Goal: Task Accomplishment & Management: Complete application form

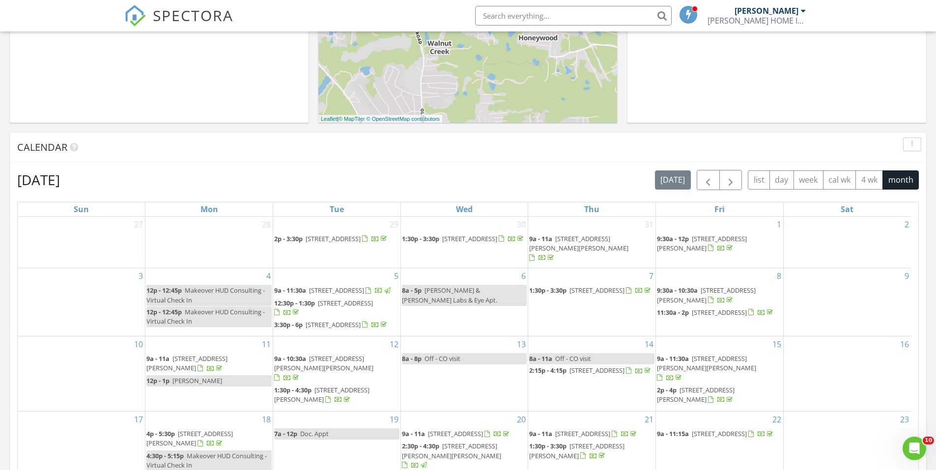
scroll to position [491, 0]
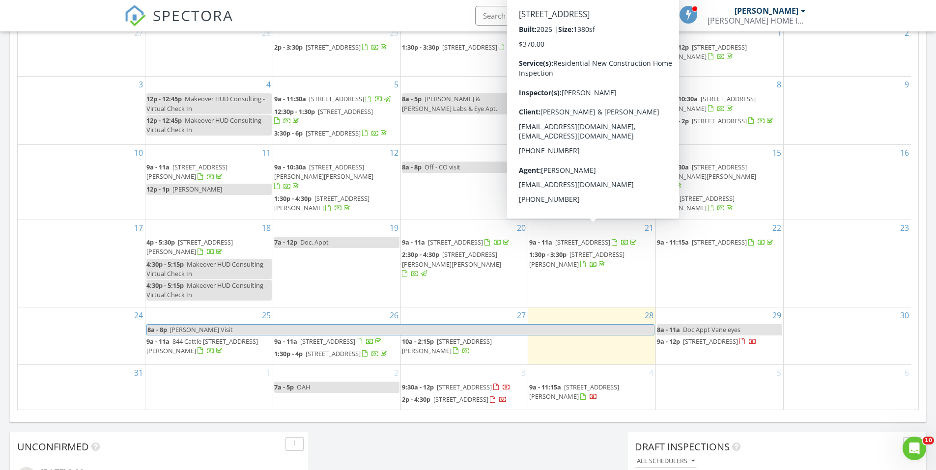
click at [606, 238] on span "1700 Old Shoals Rd, Monetta 29105" at bounding box center [582, 242] width 55 height 9
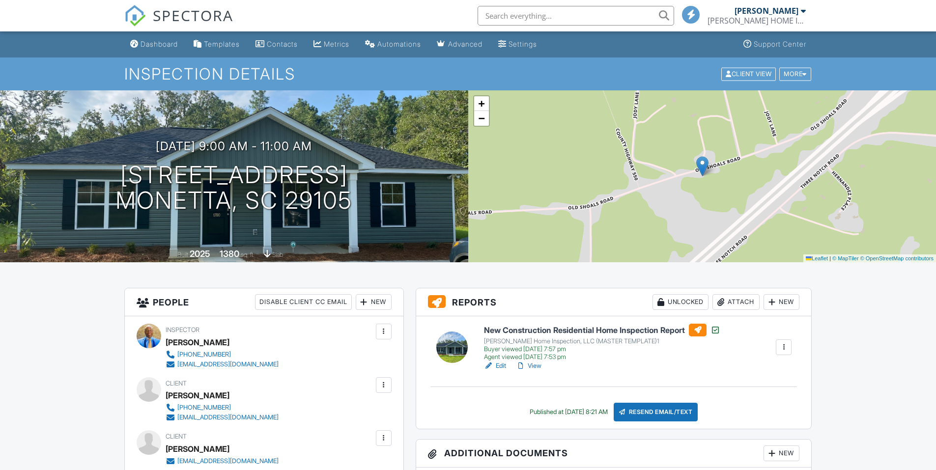
click at [595, 324] on h6 "New Construction Residential Home Inspection Report" at bounding box center [602, 330] width 236 height 13
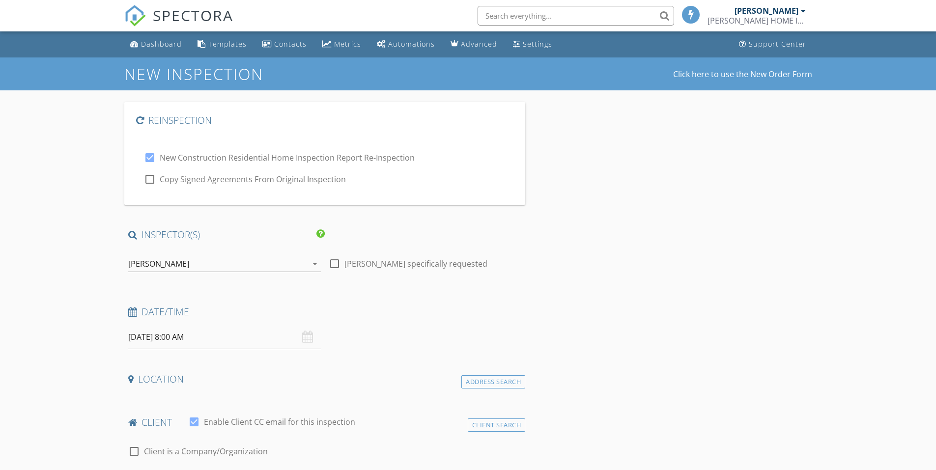
type input "[PERSON_NAME]"
type input "[EMAIL_ADDRESS][DOMAIN_NAME]"
type input "[PHONE_NUMBER]"
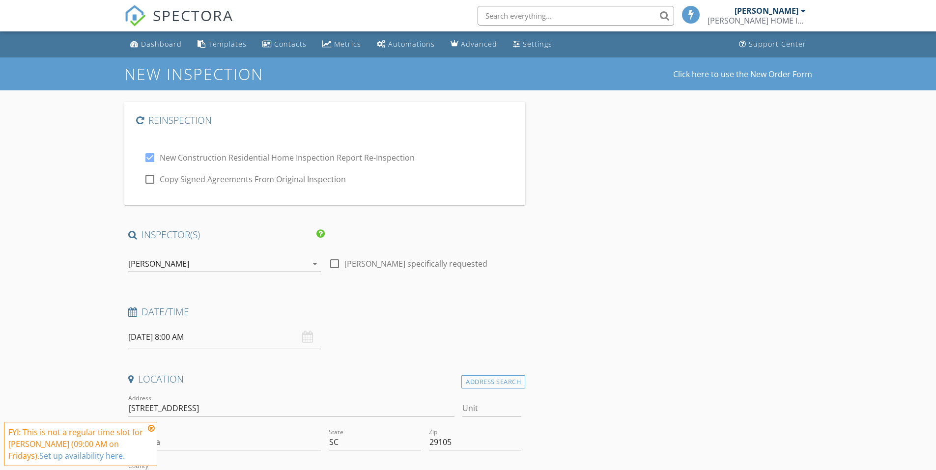
checkbox input "true"
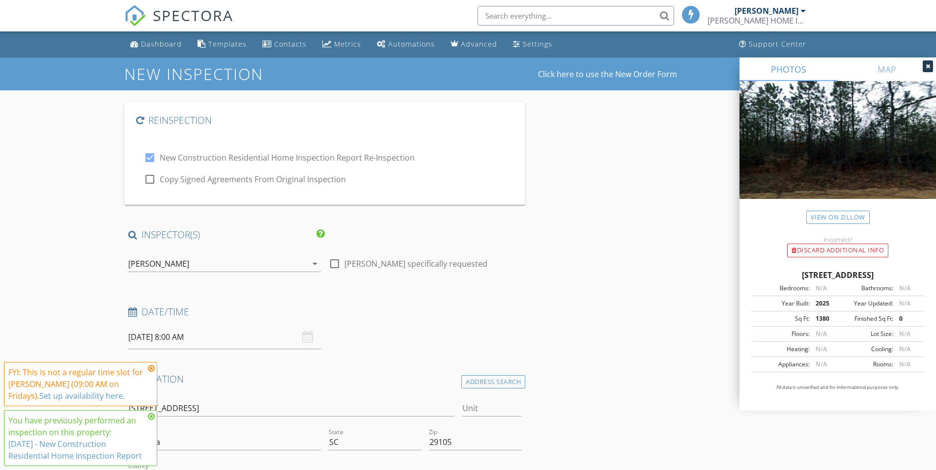
click at [225, 182] on label "Copy Signed Agreements From Original Inspection" at bounding box center [253, 179] width 186 height 10
checkbox input "true"
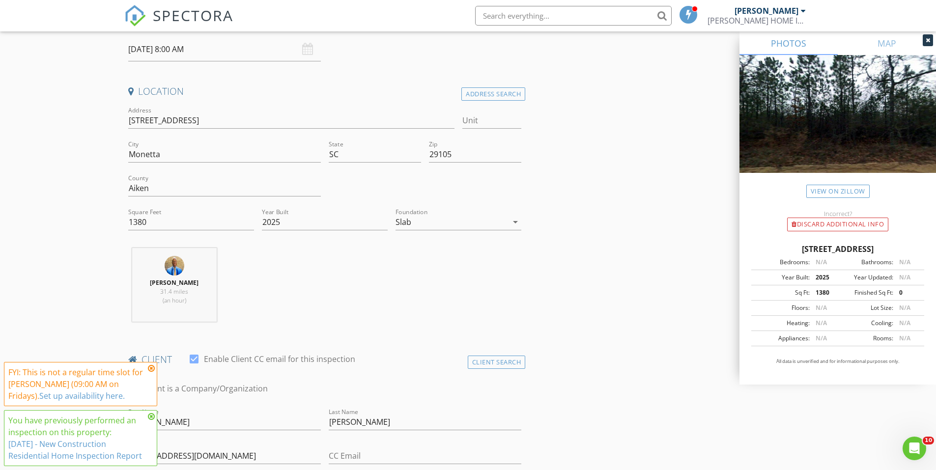
scroll to position [197, 0]
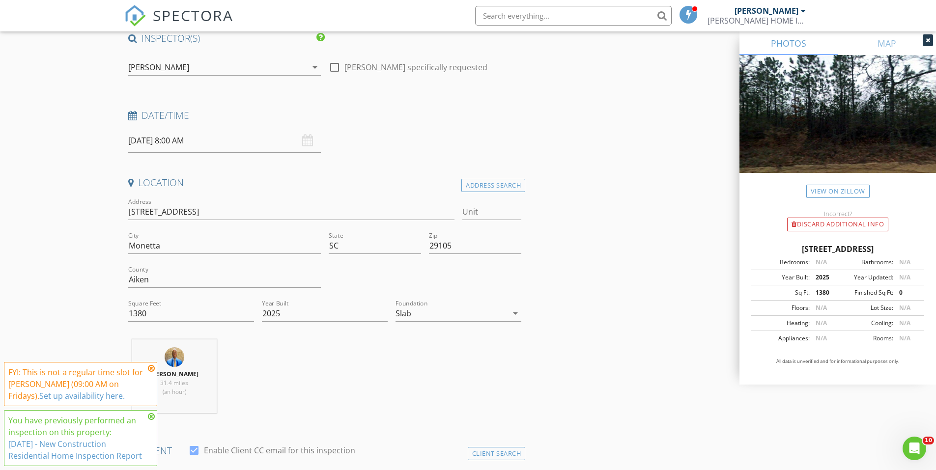
click at [160, 142] on input "08/29/2025 8:00 AM" at bounding box center [224, 141] width 193 height 24
select select "8"
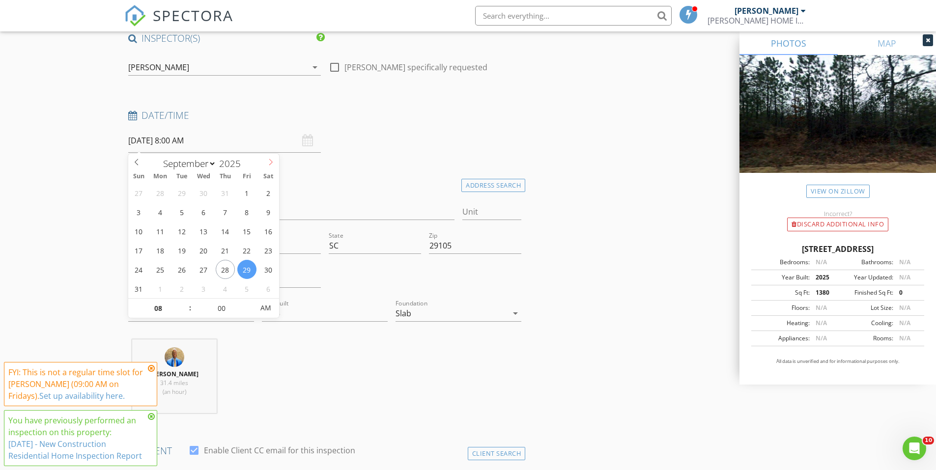
click at [268, 163] on icon at bounding box center [270, 162] width 7 height 7
type input "09/09/2025 8:00 AM"
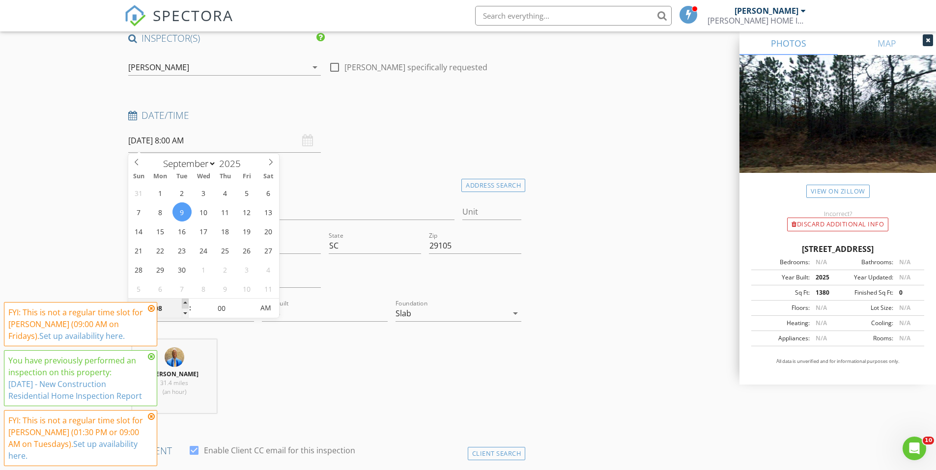
type input "09"
type input "09/09/2025 9:00 AM"
click at [185, 302] on span at bounding box center [185, 304] width 7 height 10
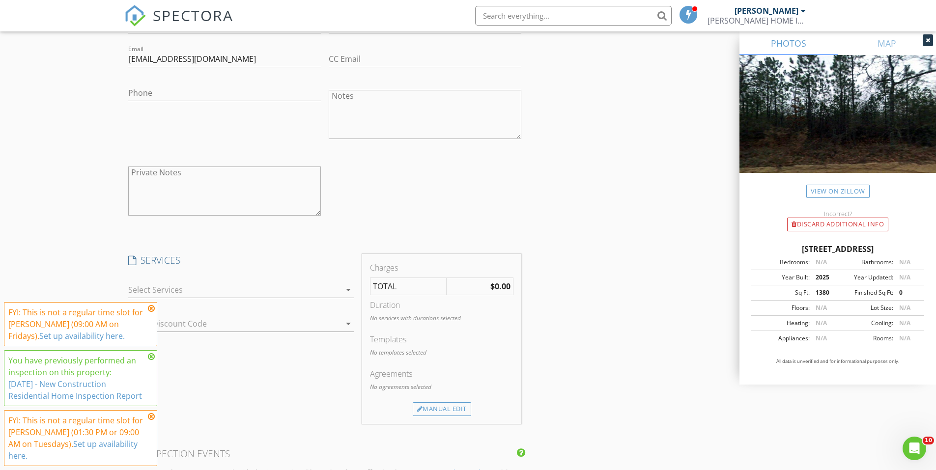
scroll to position [1081, 0]
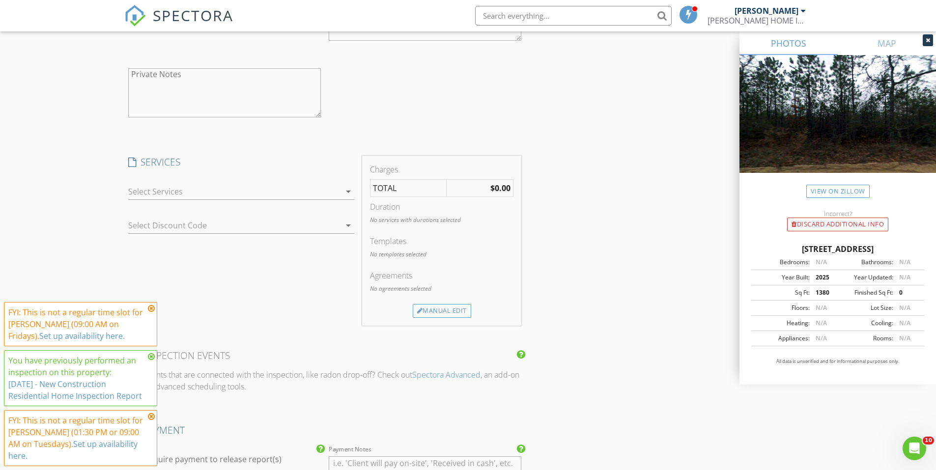
click at [198, 193] on div at bounding box center [234, 192] width 212 height 16
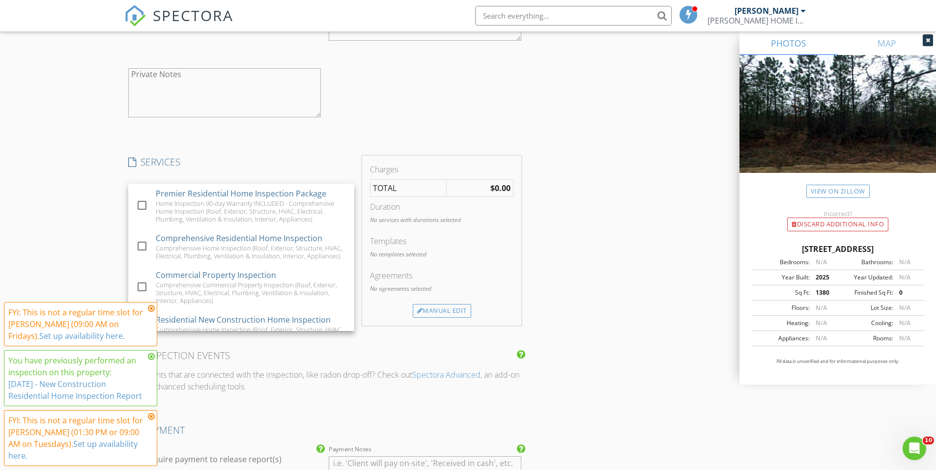
click at [192, 128] on div at bounding box center [224, 129] width 193 height 6
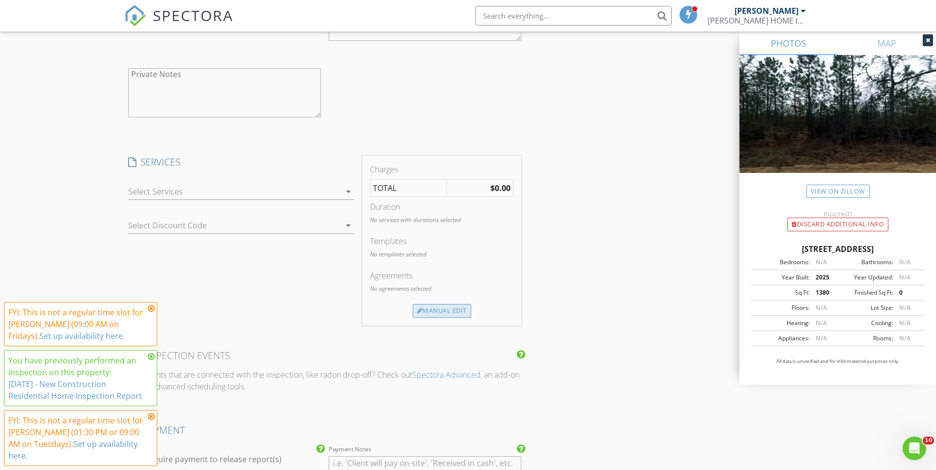
click at [443, 313] on div "Manual Edit" at bounding box center [442, 311] width 58 height 14
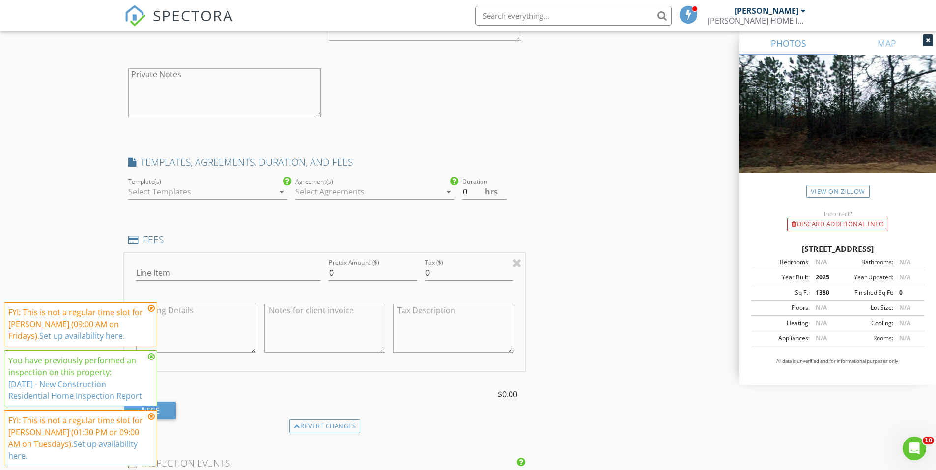
click at [173, 191] on div at bounding box center [200, 192] width 145 height 16
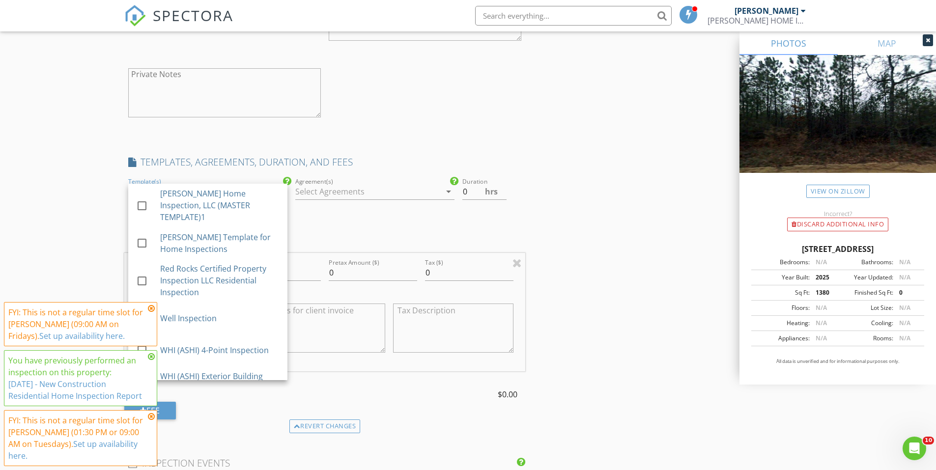
click at [74, 128] on div "New Inspection Click here to use the New Order Form Reinspection check_box New …" at bounding box center [468, 275] width 936 height 2599
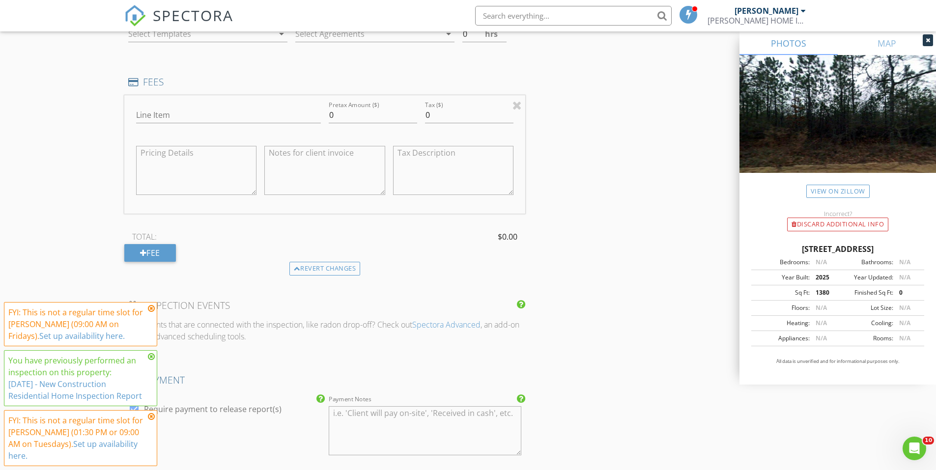
scroll to position [1278, 0]
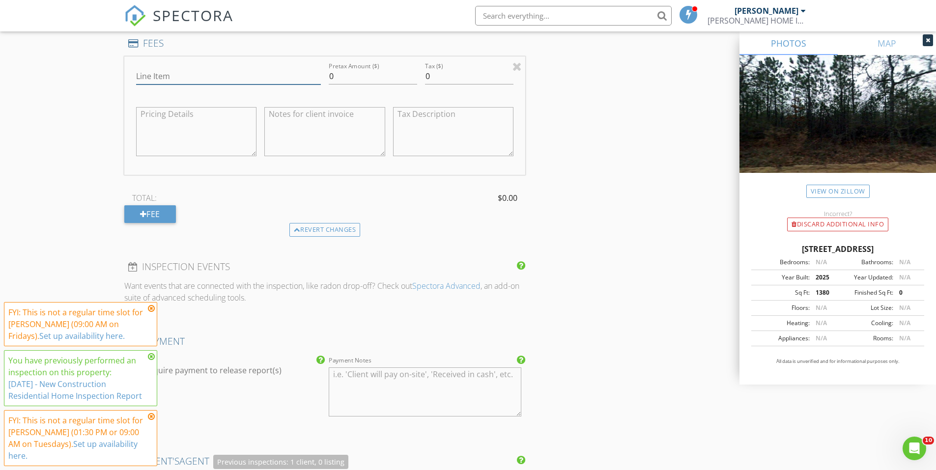
click at [163, 80] on input "Line Item" at bounding box center [228, 76] width 185 height 16
type input "Residential Re-Inspection"
click at [352, 81] on input "0" at bounding box center [373, 76] width 88 height 16
click at [378, 78] on input "0" at bounding box center [373, 76] width 88 height 16
type input "185"
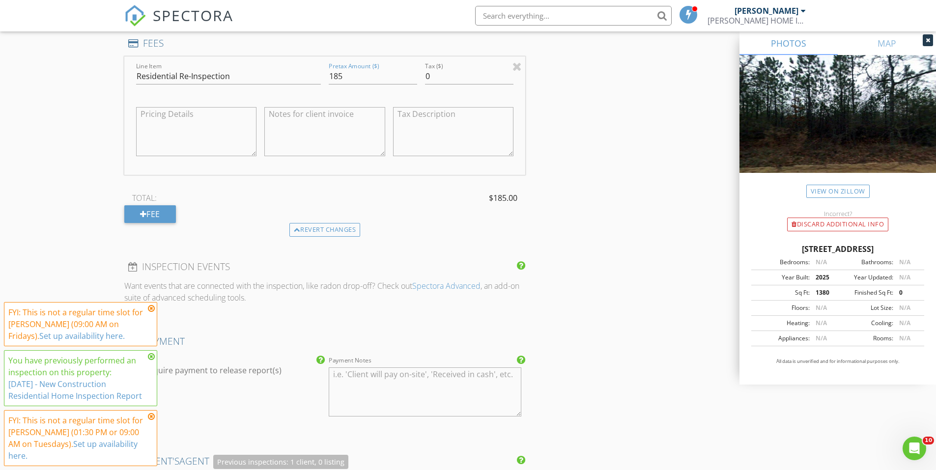
click at [321, 135] on textarea at bounding box center [324, 131] width 121 height 49
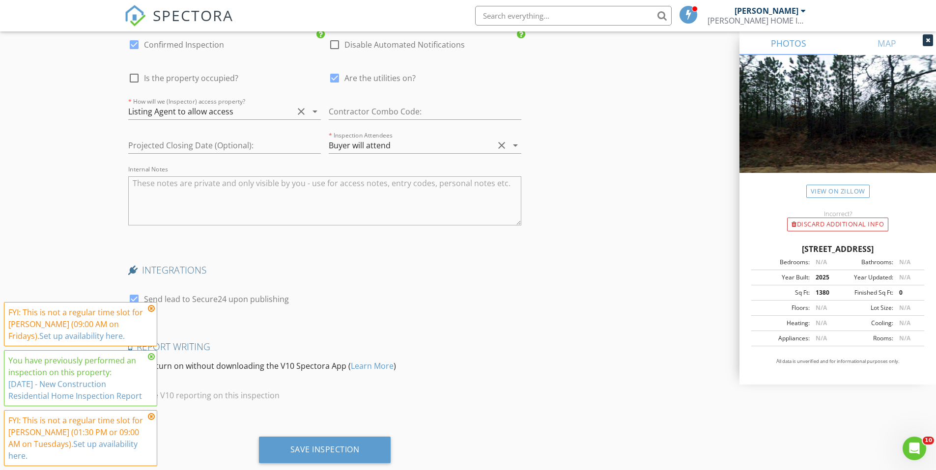
scroll to position [2064, 0]
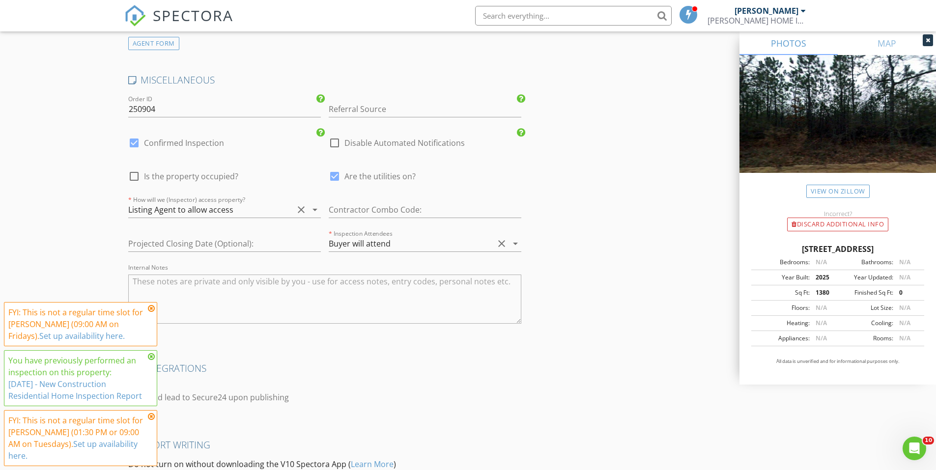
type textarea "26 Total Items on Inspection Report"
click at [210, 104] on input "250904" at bounding box center [224, 109] width 193 height 16
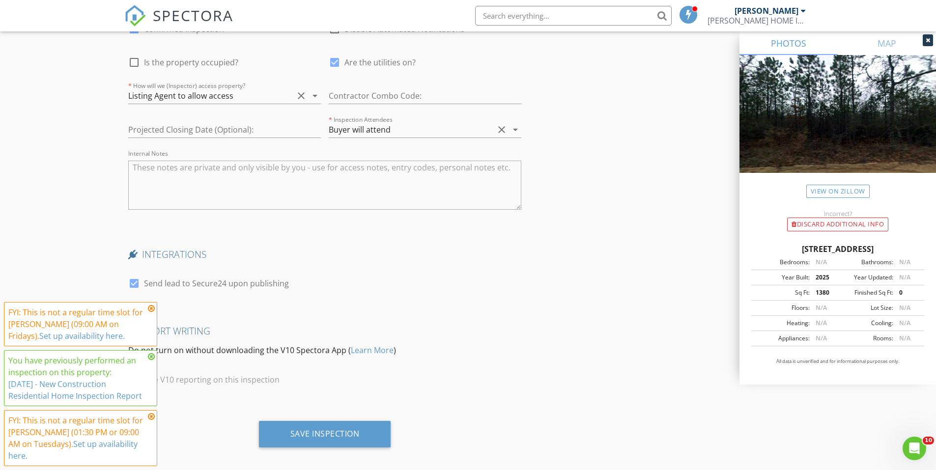
scroll to position [2187, 0]
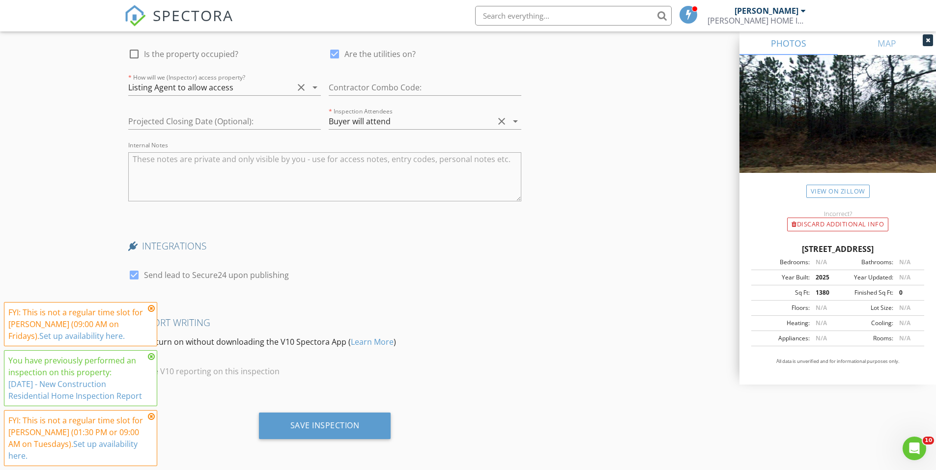
type input "250909"
click at [203, 274] on label "Send lead to Secure24 upon publishing" at bounding box center [216, 275] width 145 height 10
checkbox input "false"
click at [246, 116] on input "text" at bounding box center [224, 122] width 193 height 16
click at [251, 88] on div "Listing Agent to allow access" at bounding box center [210, 88] width 165 height 16
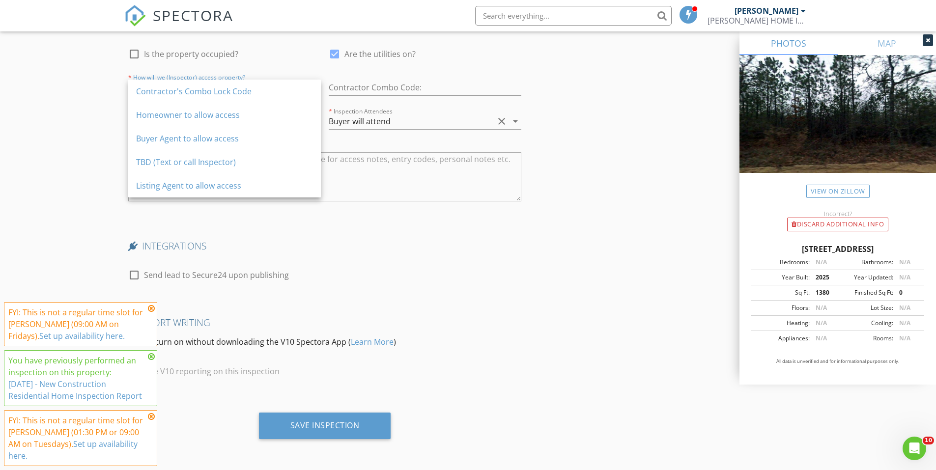
click at [297, 276] on div "check_box_outline_blank Send lead to Secure24 upon publishing" at bounding box center [325, 280] width 394 height 26
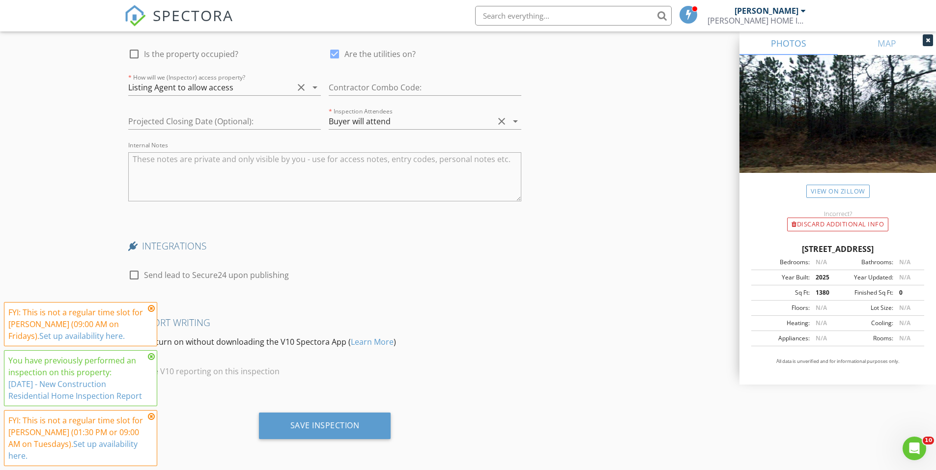
click at [301, 83] on icon "clear" at bounding box center [301, 88] width 12 height 12
click at [502, 124] on icon "clear" at bounding box center [502, 121] width 12 height 12
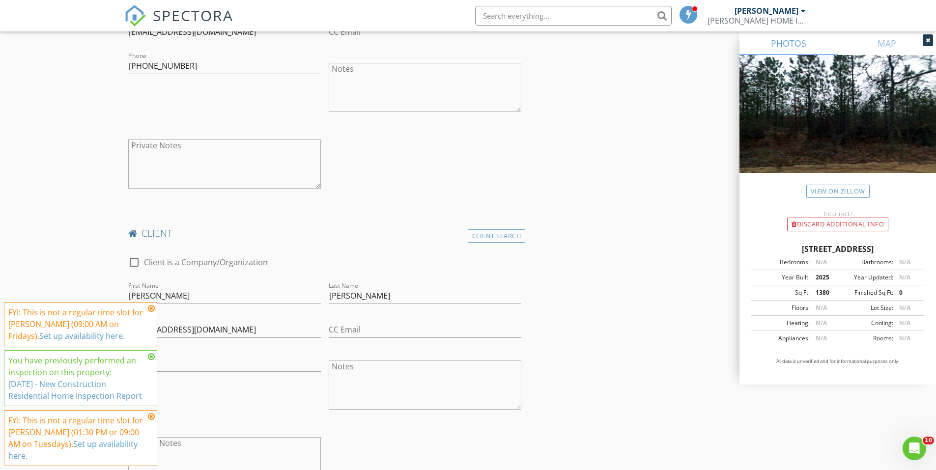
scroll to position [1007, 0]
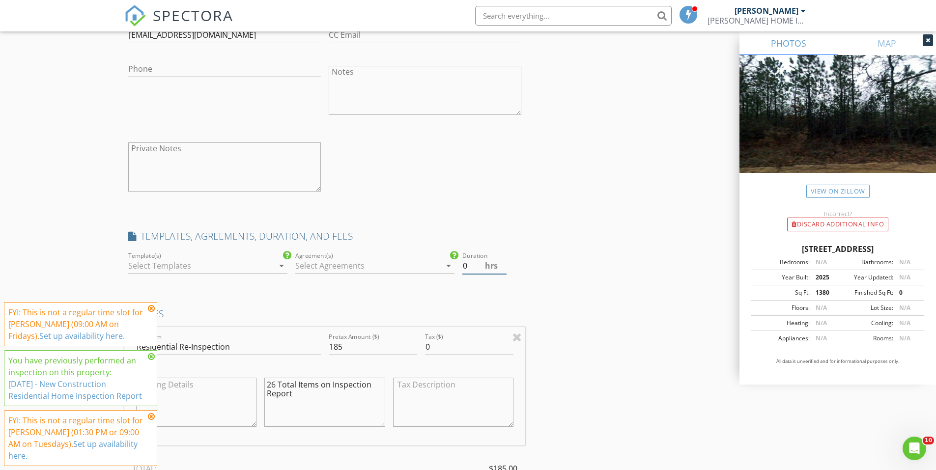
click at [470, 261] on input "0" at bounding box center [484, 266] width 44 height 16
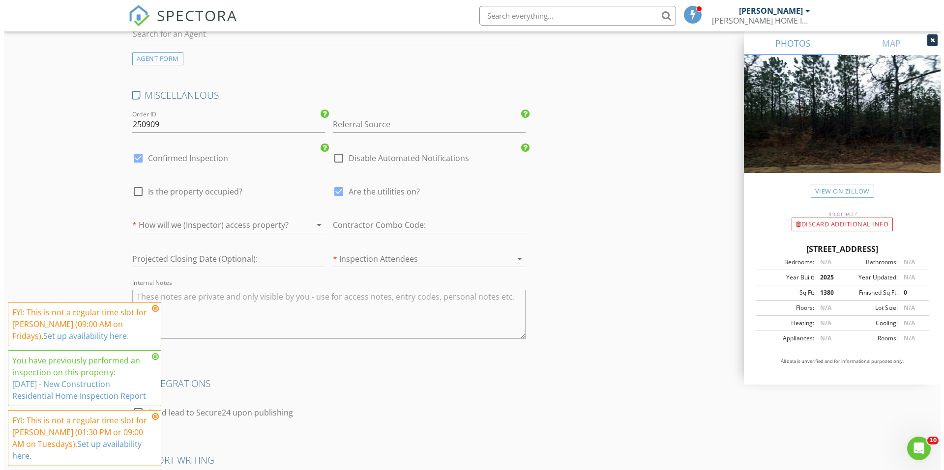
scroll to position [2187, 0]
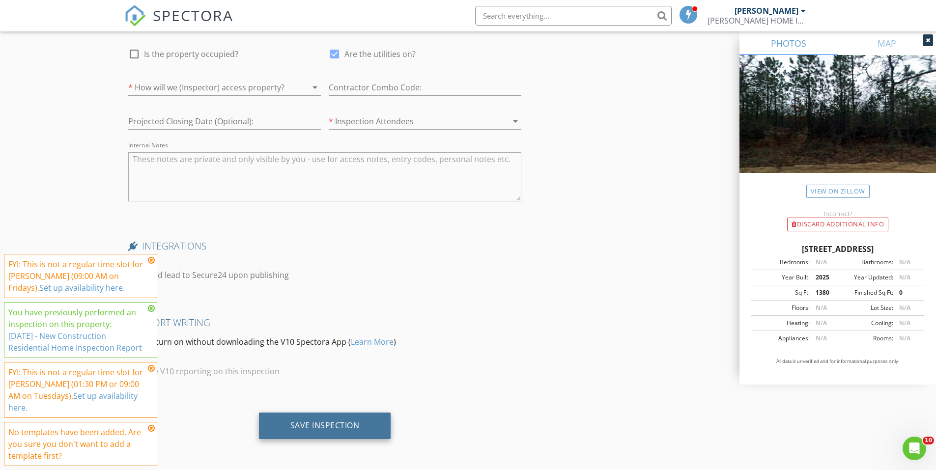
type input "1.5"
click at [372, 424] on div "Save Inspection" at bounding box center [325, 426] width 132 height 27
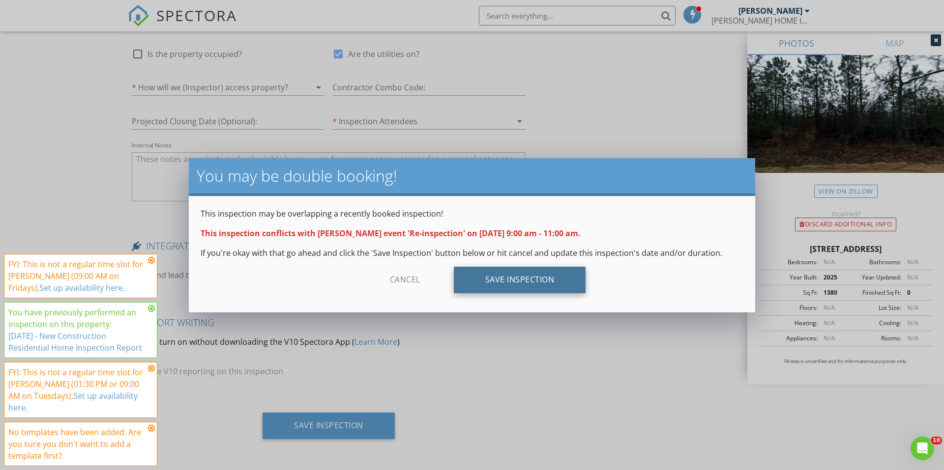
click at [535, 280] on div "Save Inspection" at bounding box center [520, 280] width 132 height 27
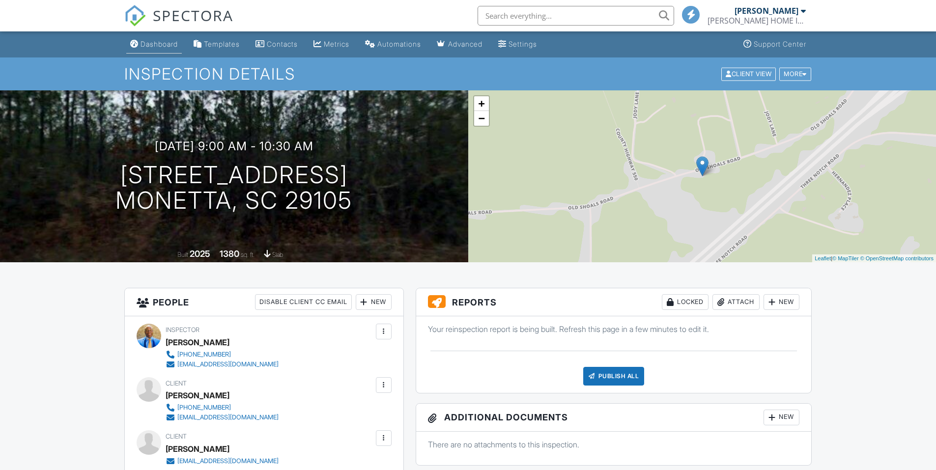
click at [150, 46] on div "Dashboard" at bounding box center [159, 44] width 37 height 8
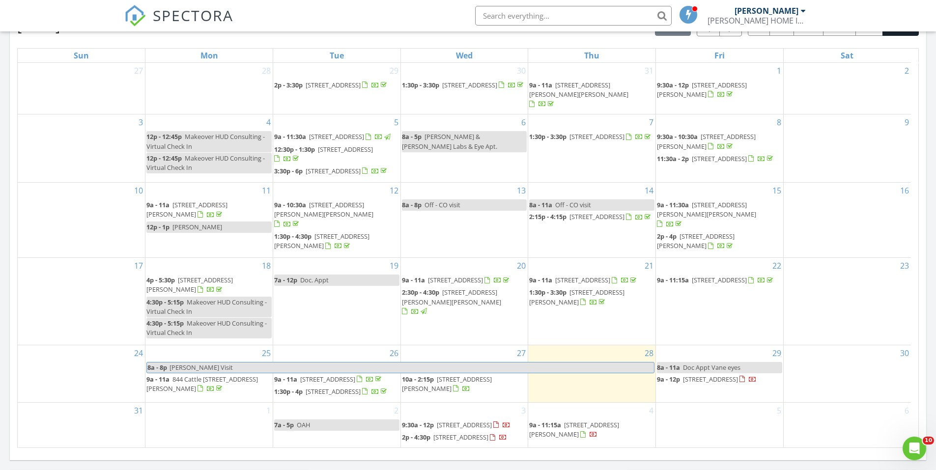
scroll to position [393, 0]
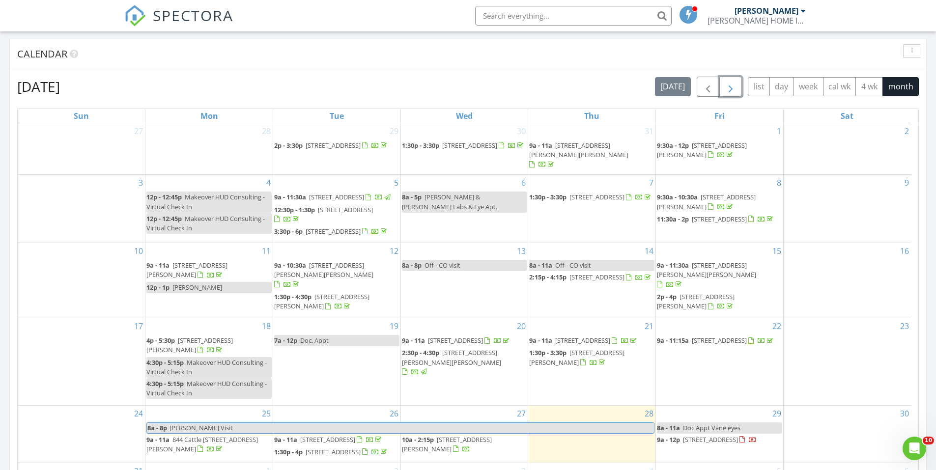
click at [725, 84] on span "button" at bounding box center [731, 87] width 12 height 12
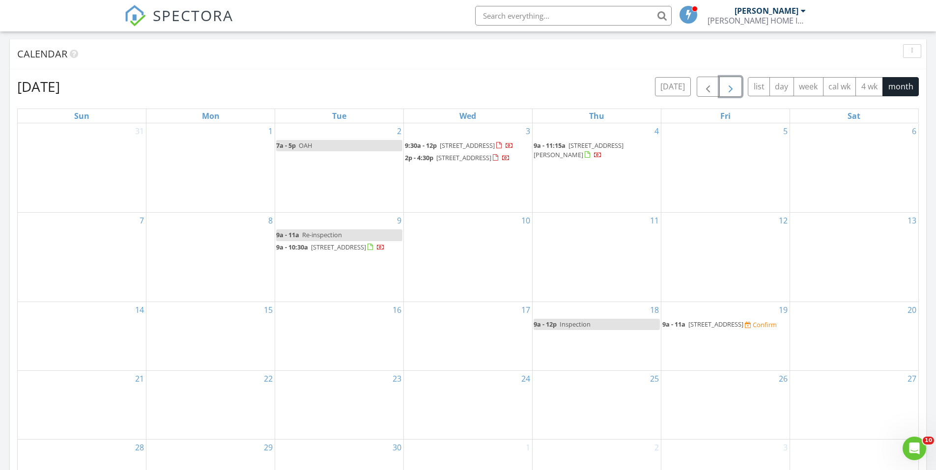
click at [303, 239] on span "Re-inspection" at bounding box center [322, 235] width 40 height 9
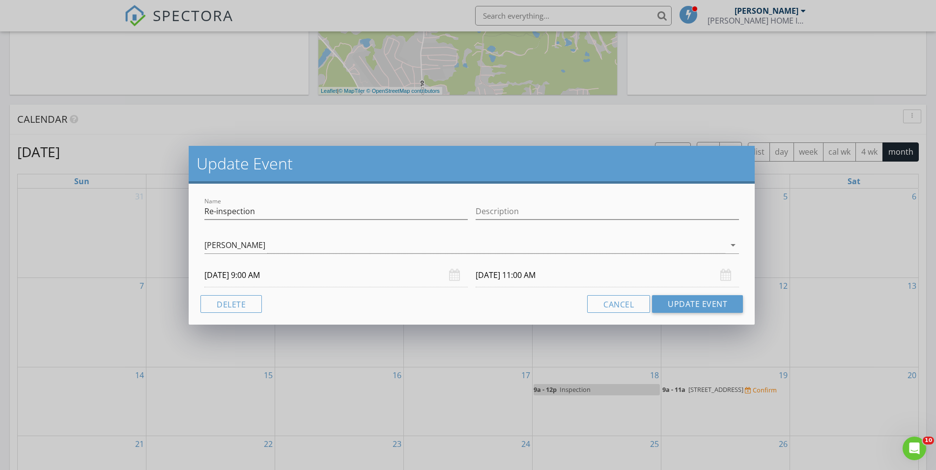
scroll to position [295, 0]
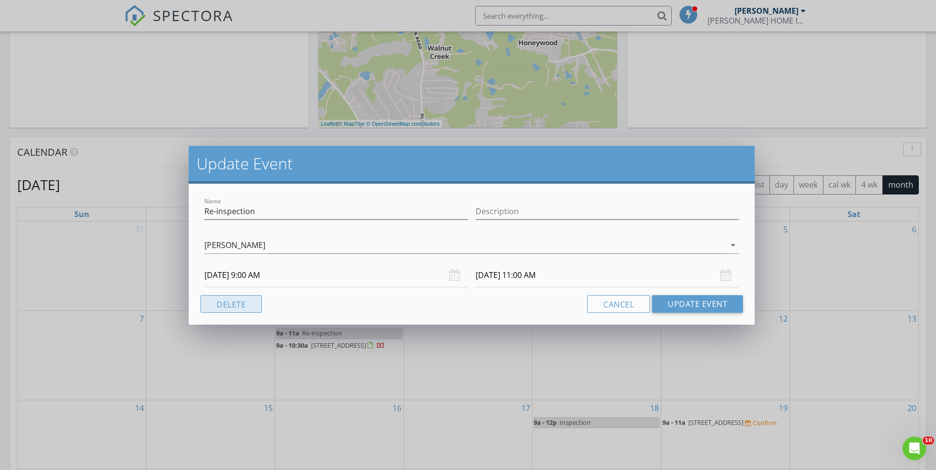
click at [218, 299] on button "Delete" at bounding box center [231, 304] width 61 height 18
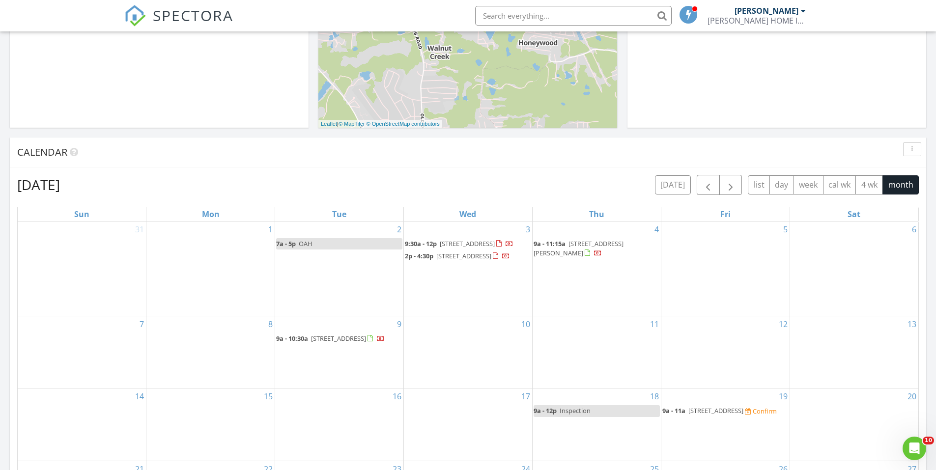
scroll to position [393, 0]
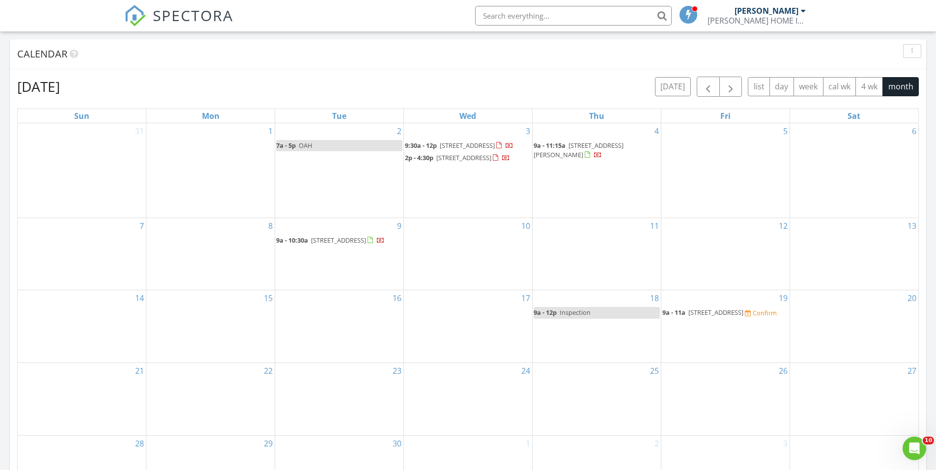
click at [736, 163] on div "5" at bounding box center [726, 170] width 128 height 94
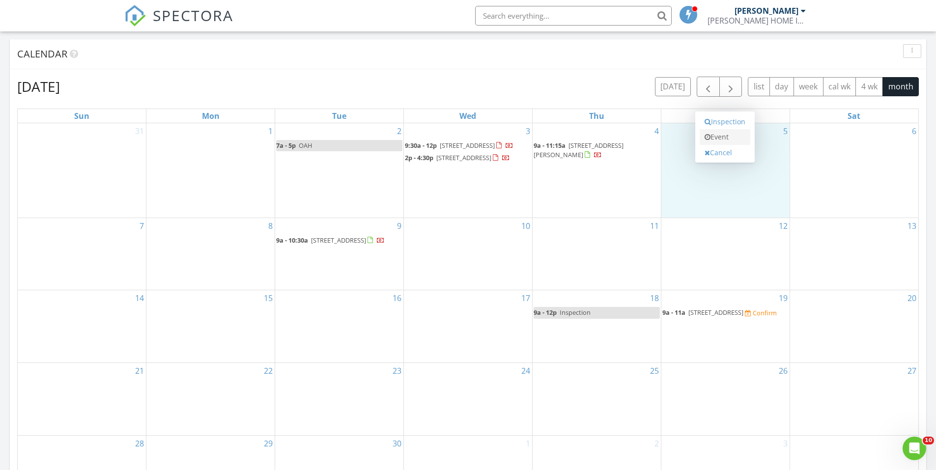
click at [725, 137] on link "Event" at bounding box center [725, 137] width 51 height 16
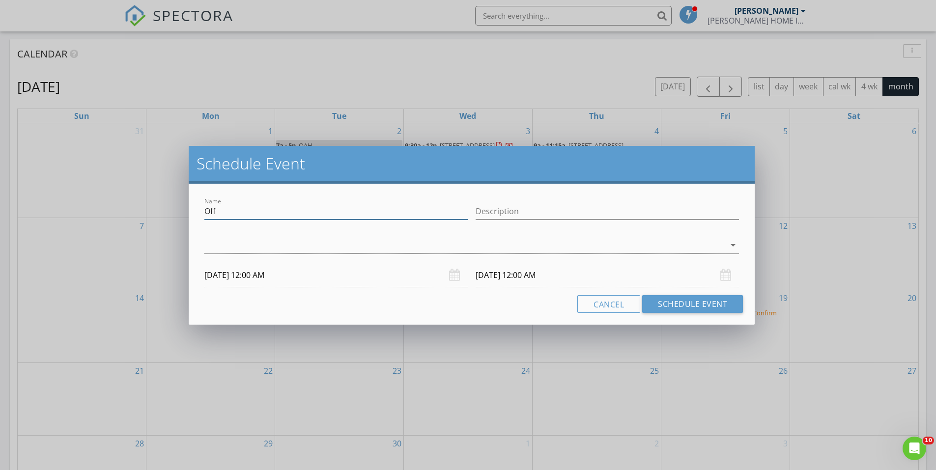
click at [276, 212] on input "Off" at bounding box center [335, 211] width 263 height 16
click at [618, 298] on button "Cancel" at bounding box center [608, 304] width 63 height 18
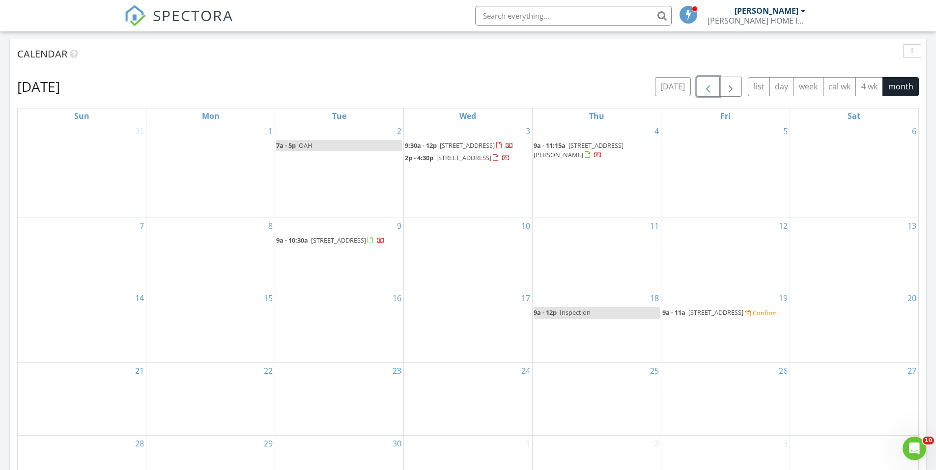
click at [697, 82] on button "button" at bounding box center [708, 87] width 23 height 20
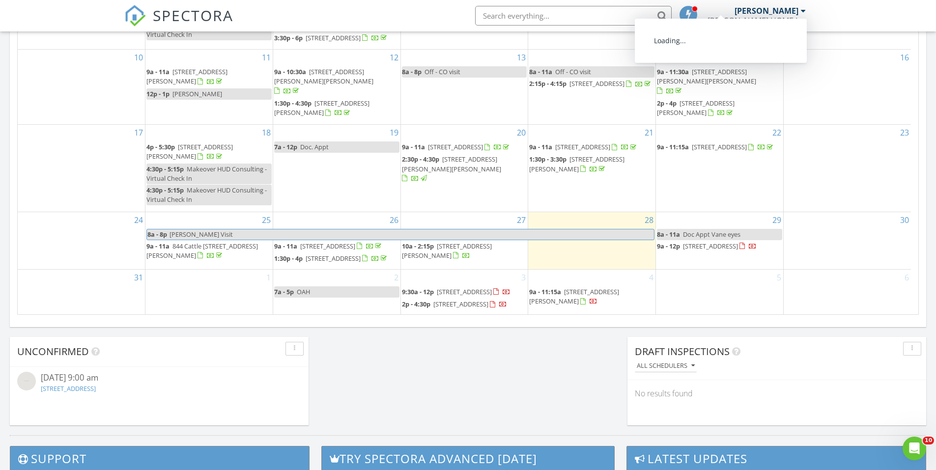
scroll to position [590, 0]
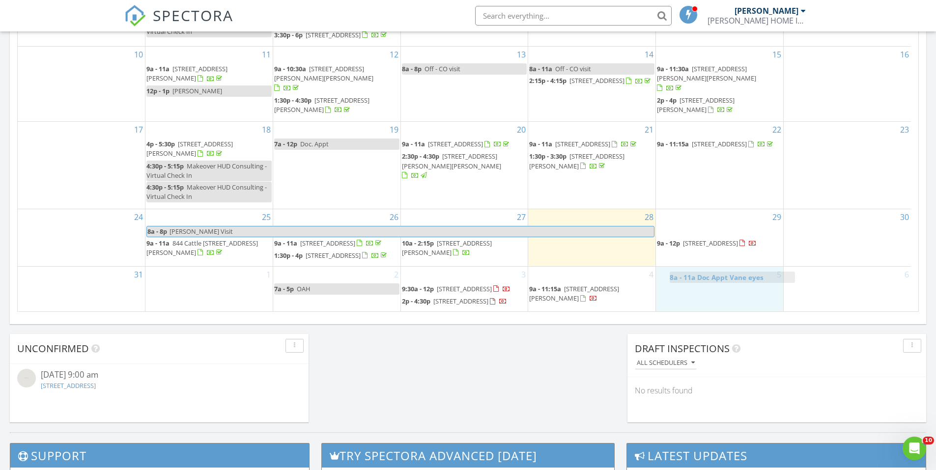
drag, startPoint x: 679, startPoint y: 205, endPoint x: 696, endPoint y: 278, distance: 74.7
click at [696, 278] on body "SPECTORA Brandon Wiggins WIGGINS HOME INSPECTIONS, LLC Role: Inspector Dashboar…" at bounding box center [468, 101] width 936 height 1383
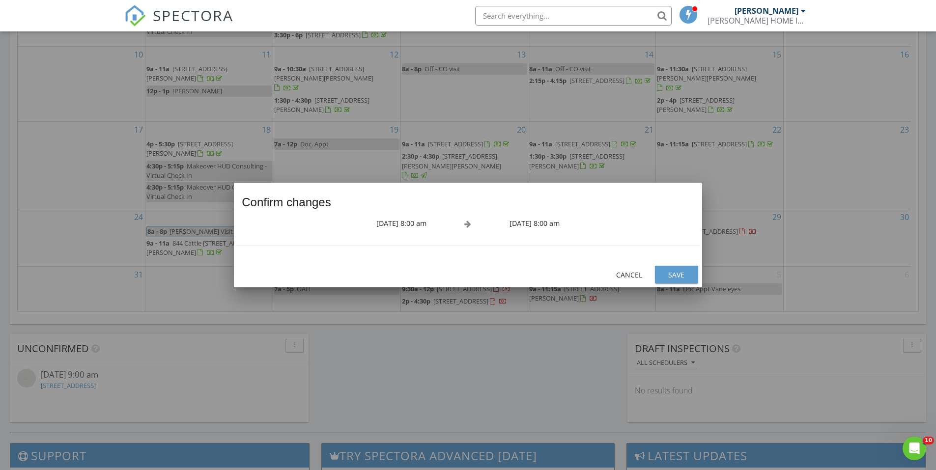
click at [676, 275] on div "Save" at bounding box center [677, 275] width 28 height 10
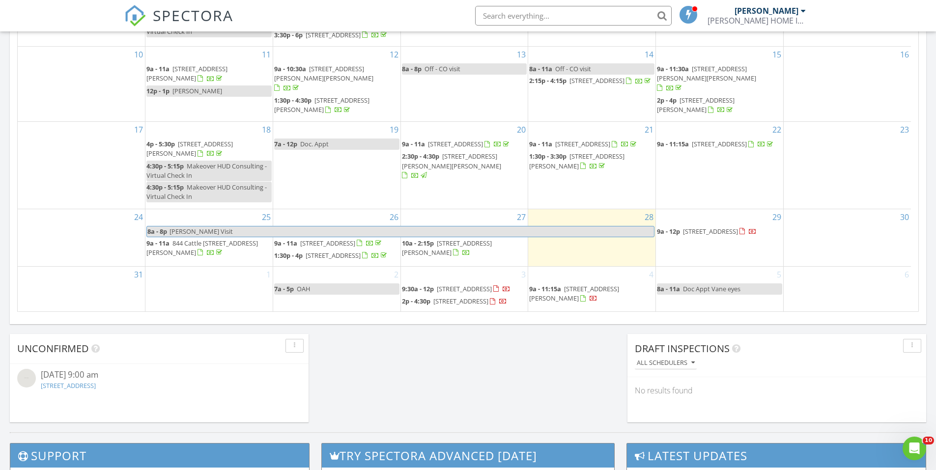
click at [678, 285] on span "8a - 11a" at bounding box center [668, 289] width 23 height 9
select select "8"
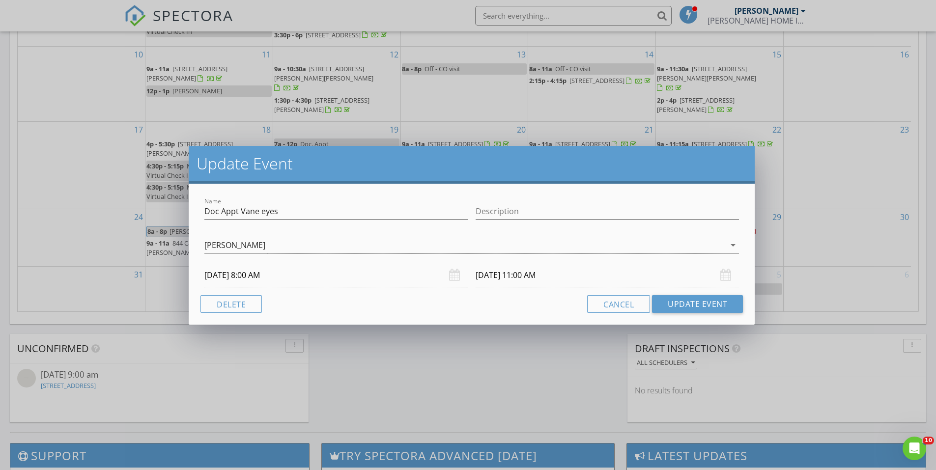
click at [265, 278] on input "09/05/2025 8:00 AM" at bounding box center [335, 275] width 263 height 24
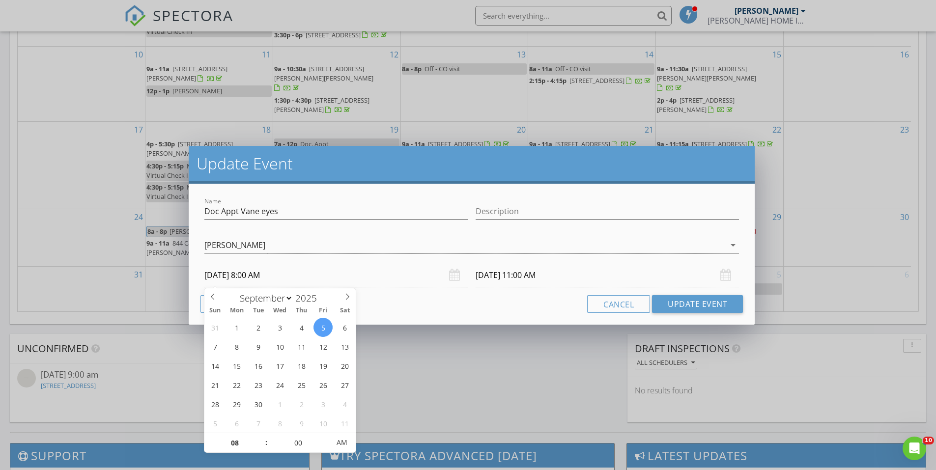
click at [265, 278] on input "09/05/2025 8:00 AM" at bounding box center [335, 275] width 263 height 24
click at [261, 276] on input "09/05/2025 8:00 AM" at bounding box center [335, 275] width 263 height 24
type input "07"
type input "09/05/2025 7:00 AM"
click at [261, 445] on span at bounding box center [261, 448] width 7 height 10
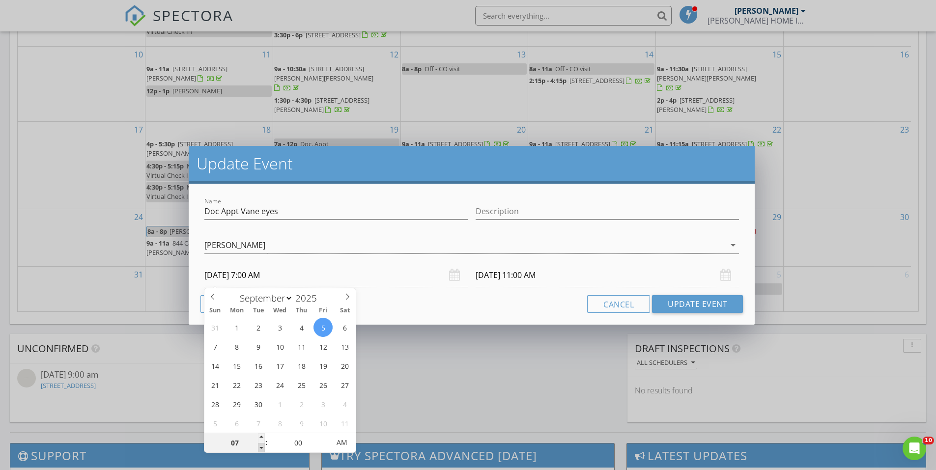
type input "09/05/2025 10:00 AM"
click at [540, 281] on input "09/05/2025 10:00 AM" at bounding box center [607, 275] width 263 height 24
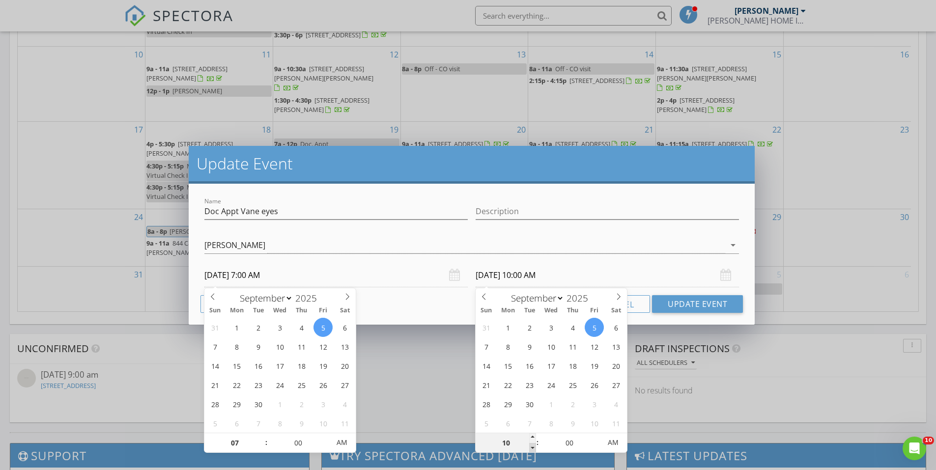
type input "09"
type input "09/05/2025 9:00 AM"
click at [532, 450] on span at bounding box center [532, 448] width 7 height 10
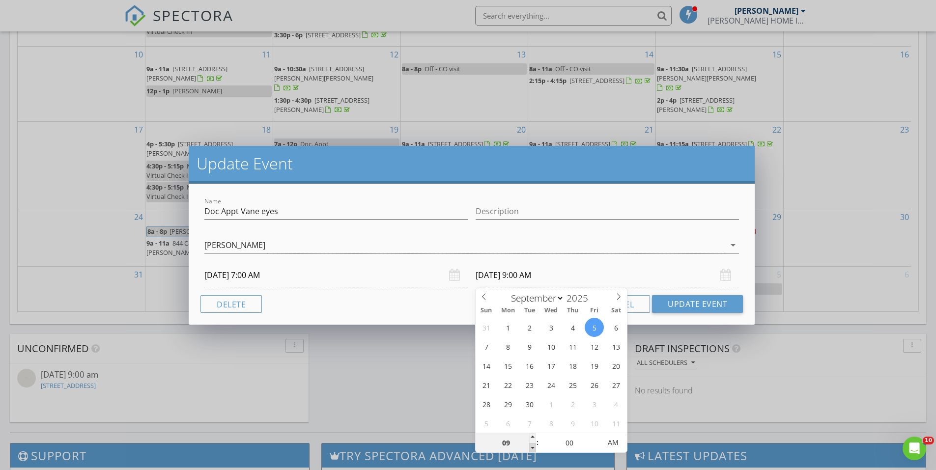
click at [532, 450] on span at bounding box center [532, 448] width 7 height 10
type input "08"
type input "09/05/2025 8:00 AM"
type input "07"
type input "09/05/2025 7:00 AM"
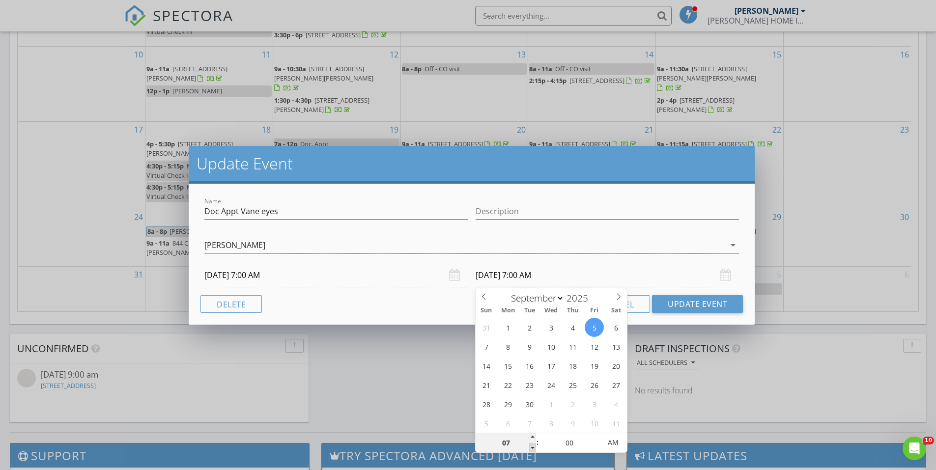
click at [532, 450] on span at bounding box center [532, 448] width 7 height 10
type input "08"
click at [532, 433] on span at bounding box center [532, 438] width 7 height 10
click at [621, 442] on span "PM" at bounding box center [613, 443] width 27 height 20
type input "09/05/2025 8:00 AM"
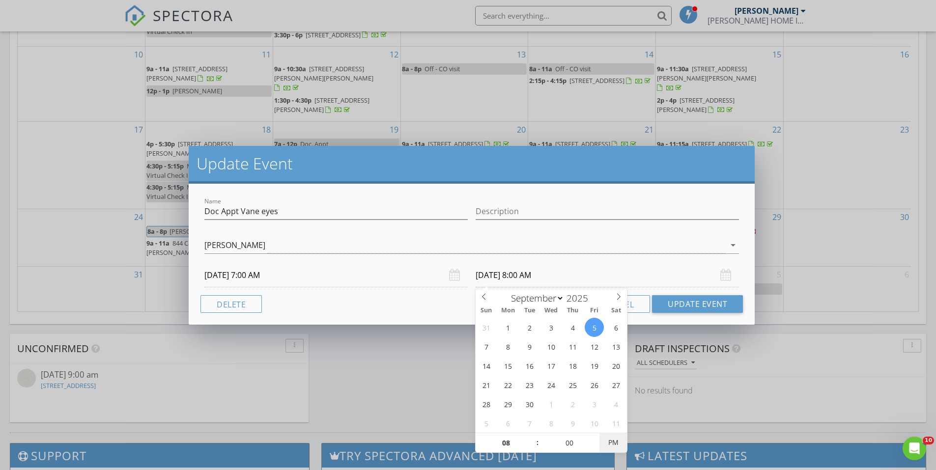
click at [621, 443] on span "PM" at bounding box center [613, 443] width 27 height 20
click at [682, 306] on button "Update Event" at bounding box center [697, 304] width 91 height 18
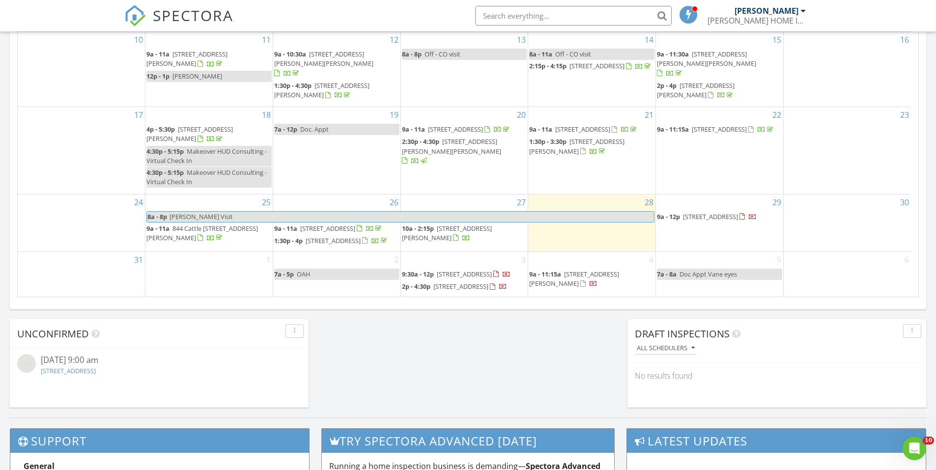
scroll to position [0, 0]
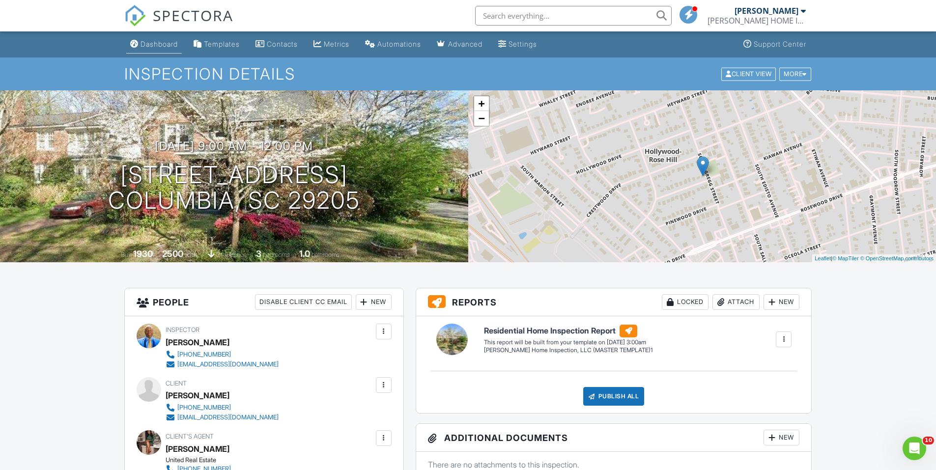
click at [163, 37] on link "Dashboard" at bounding box center [154, 44] width 56 height 18
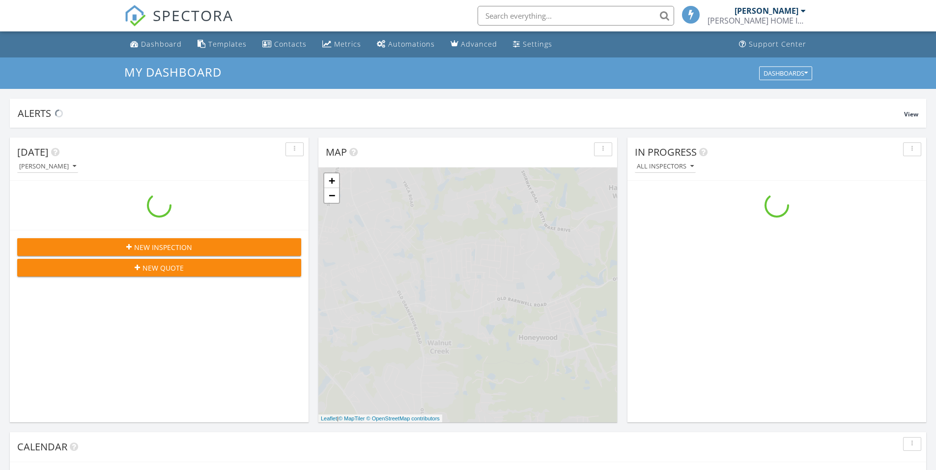
scroll to position [910, 952]
